Goal: Task Accomplishment & Management: Complete application form

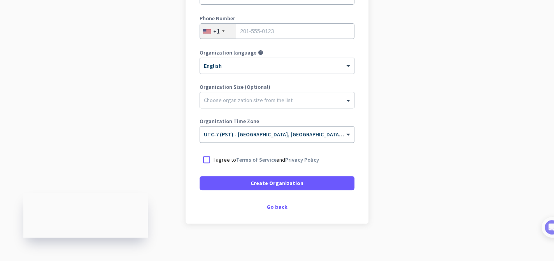
scroll to position [139, 0]
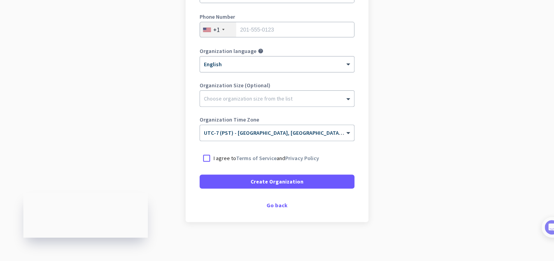
click at [435, 117] on app-onboarding-organization "Create Organization Note: You can always change this later, or support multiple…" at bounding box center [277, 92] width 554 height 337
click at [282, 204] on div "Go back" at bounding box center [277, 204] width 155 height 5
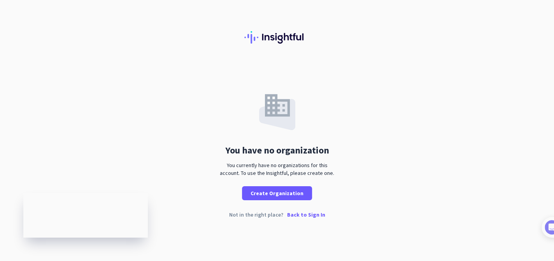
click at [312, 215] on p "Back to Sign In" at bounding box center [306, 214] width 38 height 5
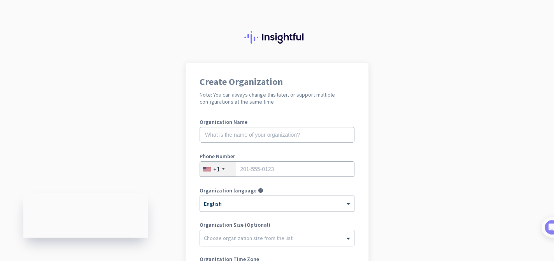
click at [272, 144] on div "Organization Name" at bounding box center [277, 134] width 155 height 31
click at [270, 134] on input "text" at bounding box center [277, 135] width 155 height 16
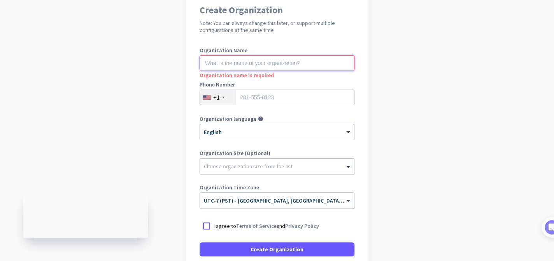
scroll to position [139, 0]
